Goal: Task Accomplishment & Management: Use online tool/utility

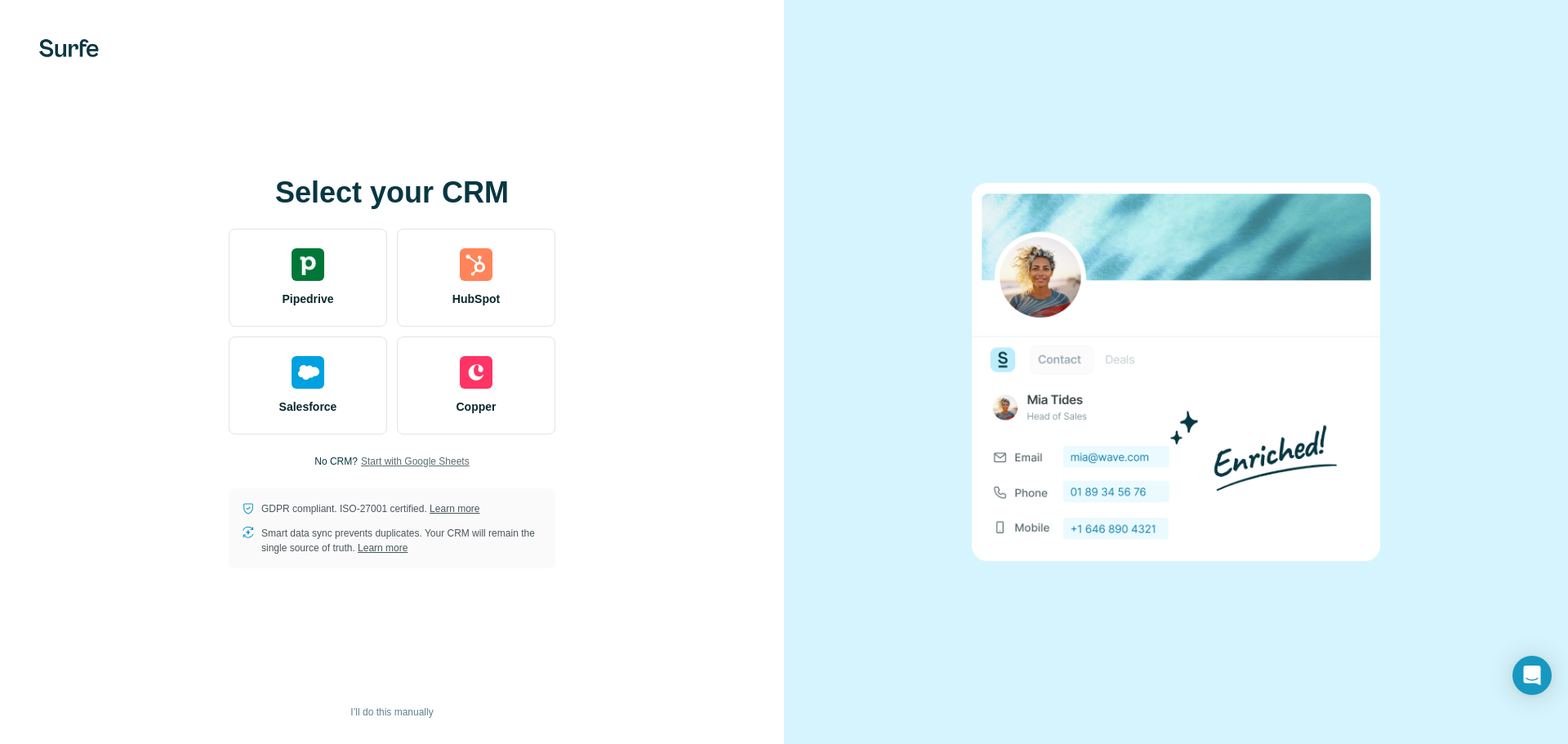
click at [435, 464] on span "Start with Google Sheets" at bounding box center [415, 461] width 109 height 15
